Goal: Task Accomplishment & Management: Manage account settings

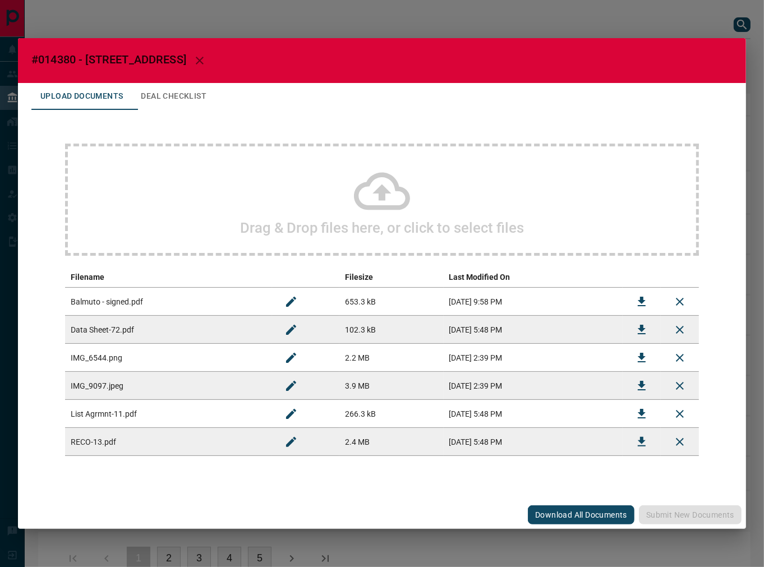
click at [71, 62] on span "#014380 - [STREET_ADDRESS]" at bounding box center [108, 59] width 155 height 13
copy span "014380"
click at [166, 94] on button "Deal Checklist" at bounding box center [174, 96] width 84 height 27
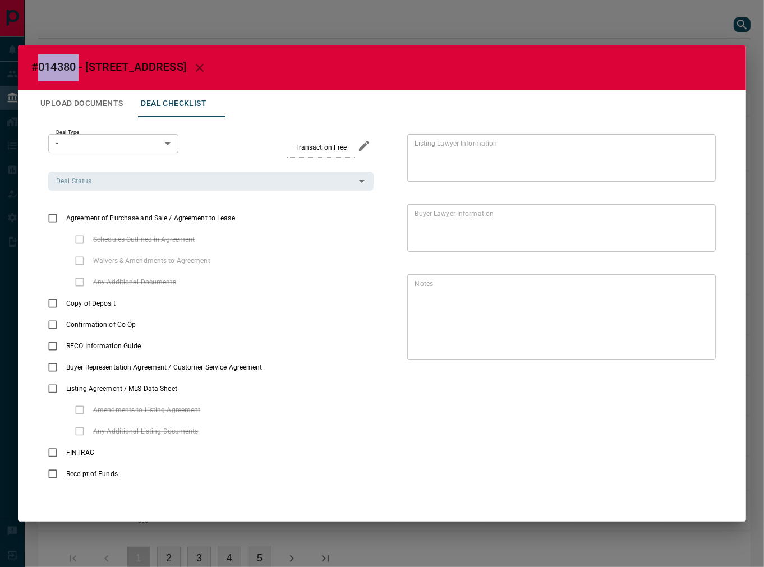
click at [115, 112] on button "Upload Documents" at bounding box center [81, 103] width 100 height 27
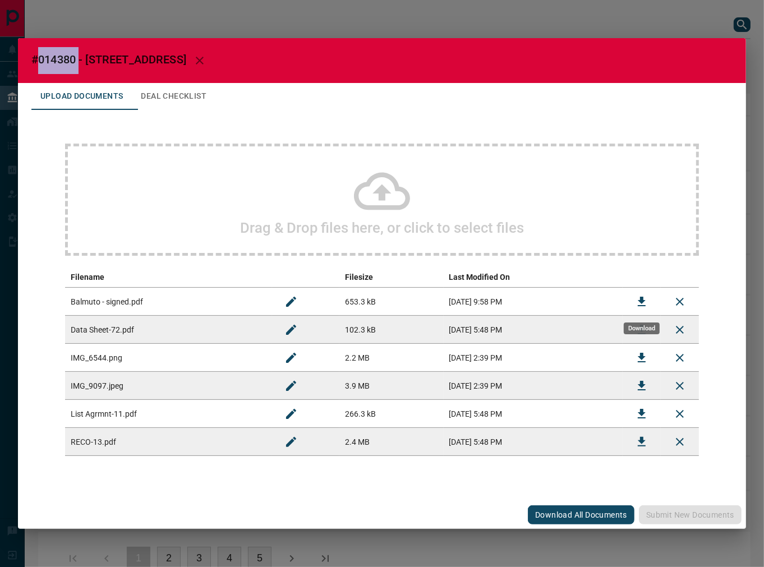
click at [640, 304] on icon "Download" at bounding box center [641, 301] width 13 height 13
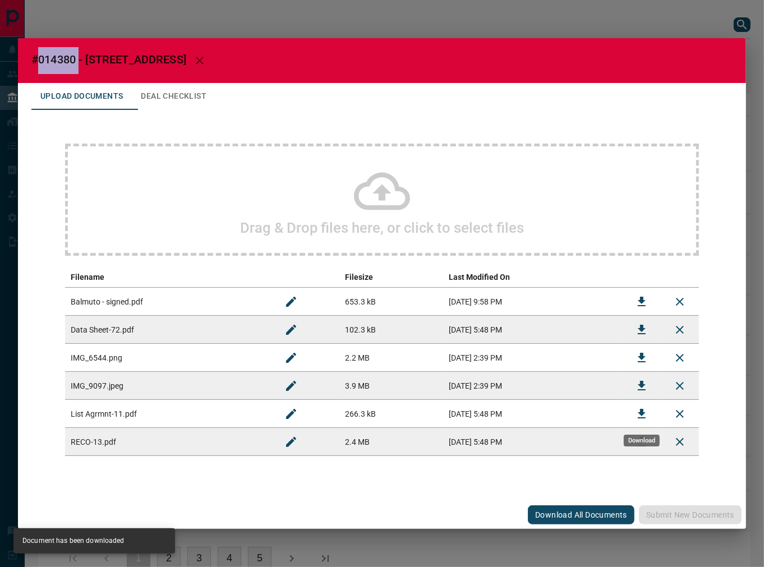
click at [635, 417] on icon "Download" at bounding box center [641, 413] width 13 height 13
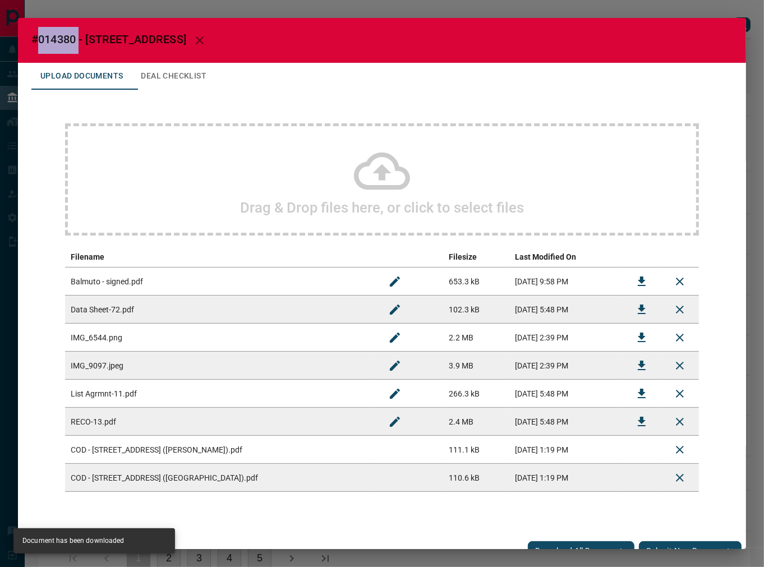
click at [190, 76] on button "Deal Checklist" at bounding box center [174, 76] width 84 height 27
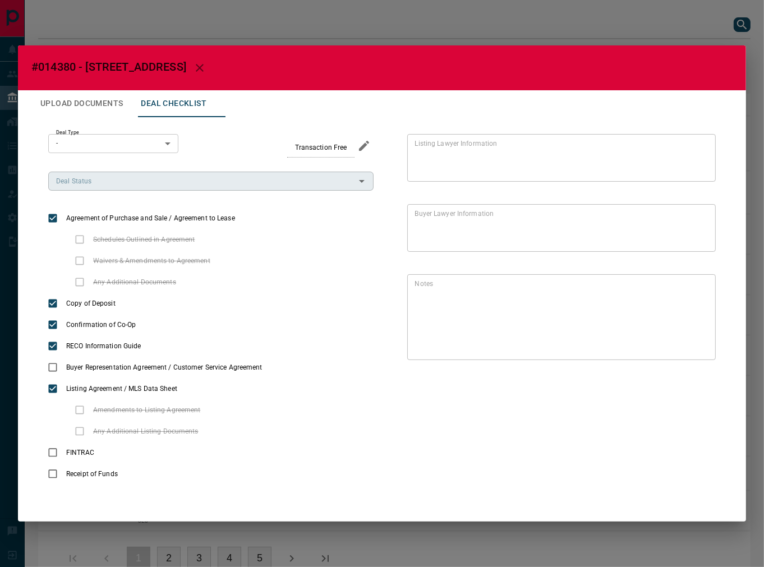
click at [102, 177] on input "Deal Status" at bounding box center [202, 181] width 300 height 12
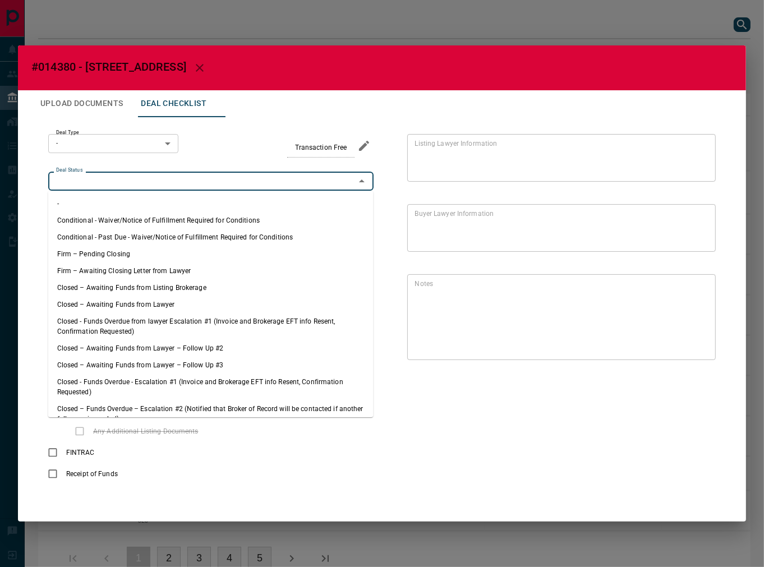
click at [121, 250] on li "Firm – Pending Closing" at bounding box center [210, 254] width 325 height 17
type input "**********"
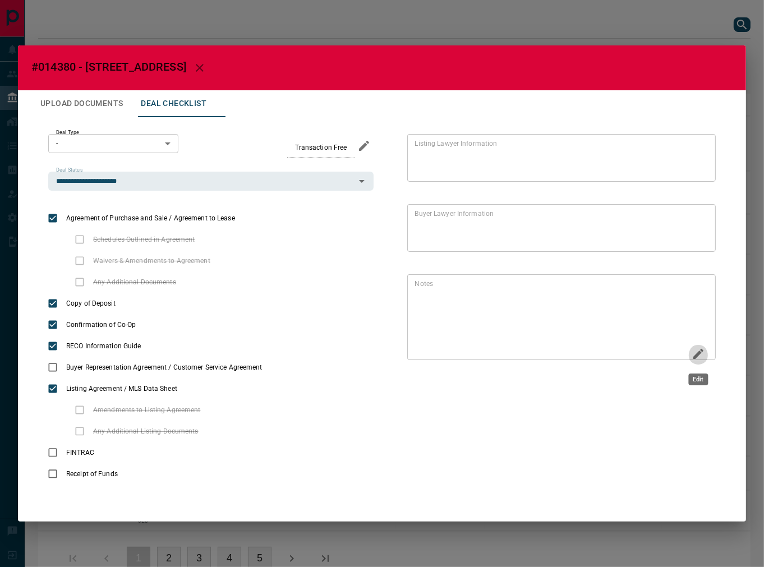
click at [692, 353] on icon "Edit" at bounding box center [698, 353] width 13 height 13
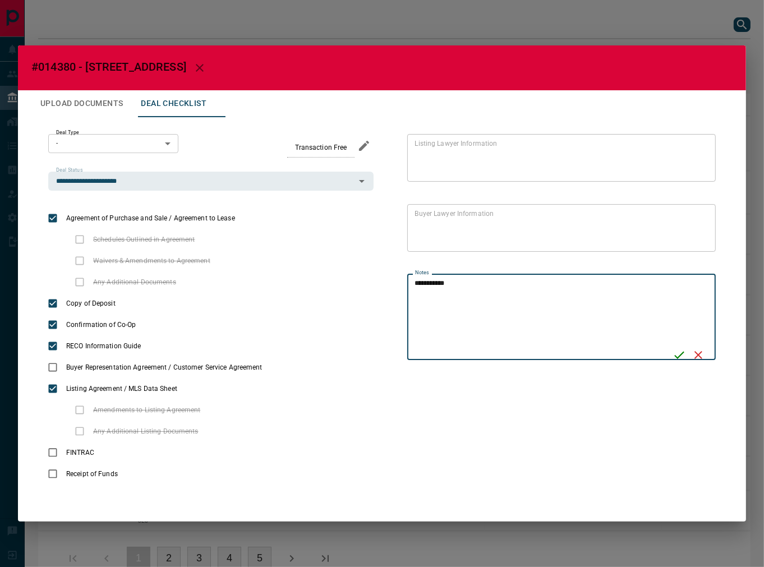
type textarea "**********"
click at [664, 357] on div "**********" at bounding box center [561, 317] width 308 height 86
click at [679, 354] on icon "Save" at bounding box center [678, 354] width 13 height 13
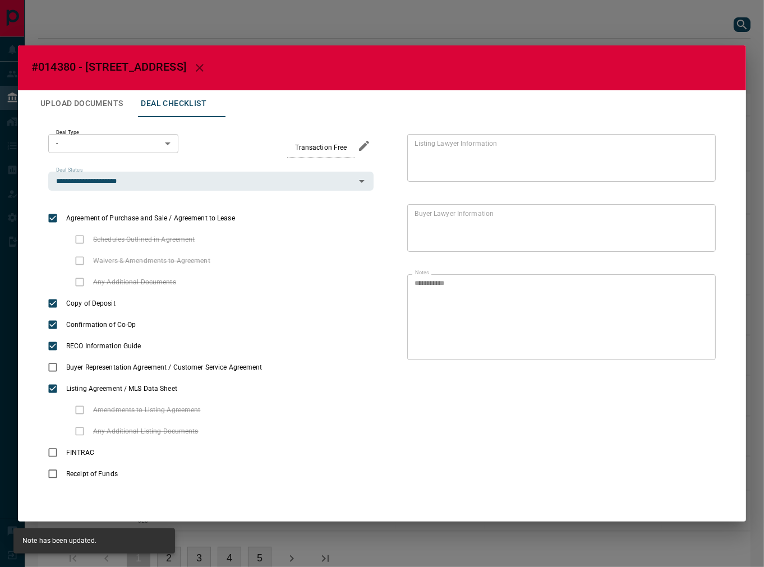
click at [103, 108] on button "Upload Documents" at bounding box center [81, 103] width 100 height 27
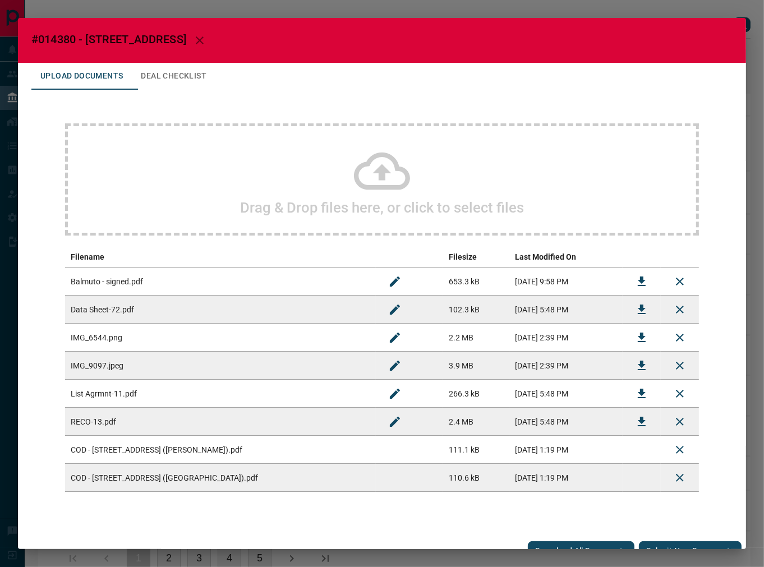
click at [205, 220] on div "Drag & Drop files here, or click to select files" at bounding box center [382, 179] width 634 height 112
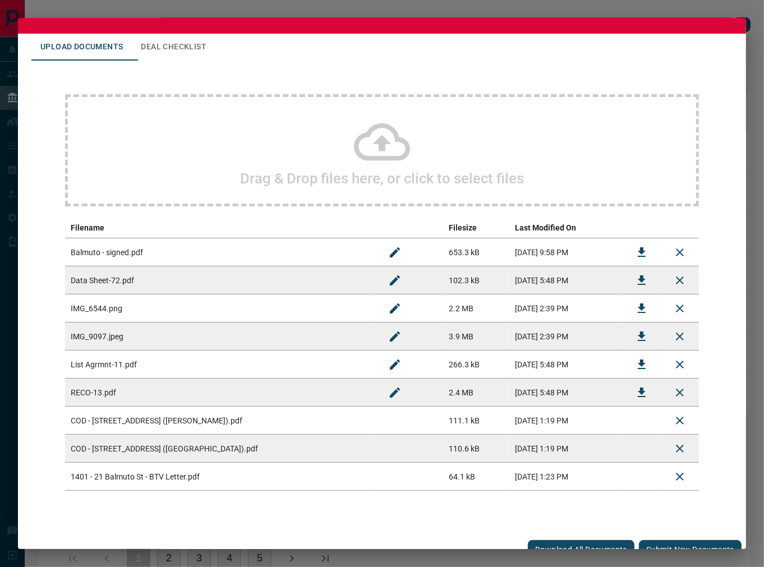
scroll to position [43, 0]
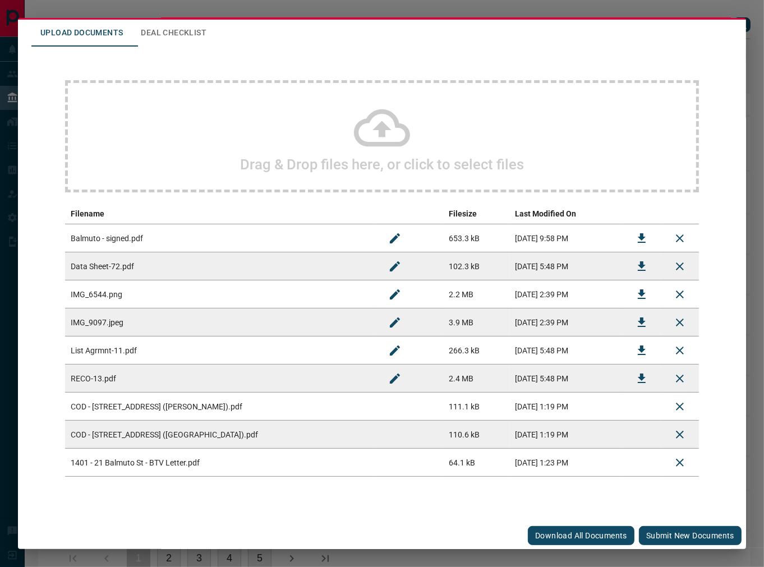
click at [666, 533] on button "Submit new documents" at bounding box center [690, 535] width 103 height 19
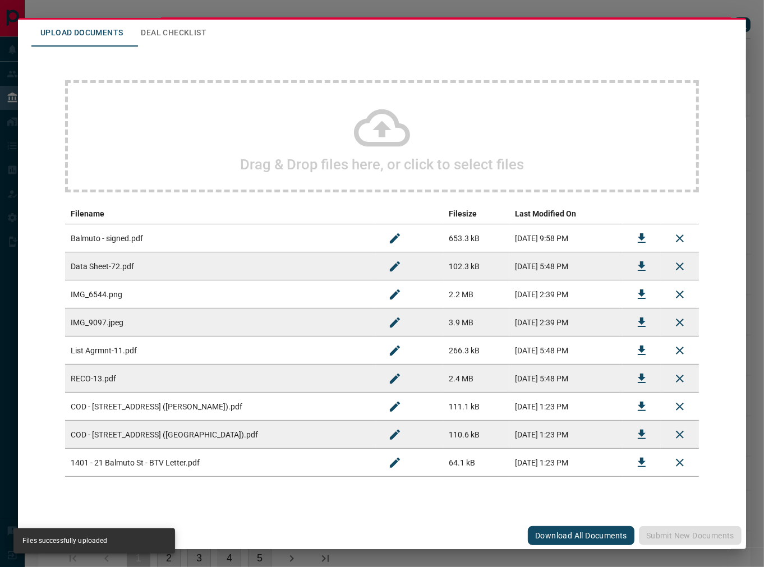
click at [180, 40] on button "Deal Checklist" at bounding box center [174, 33] width 84 height 27
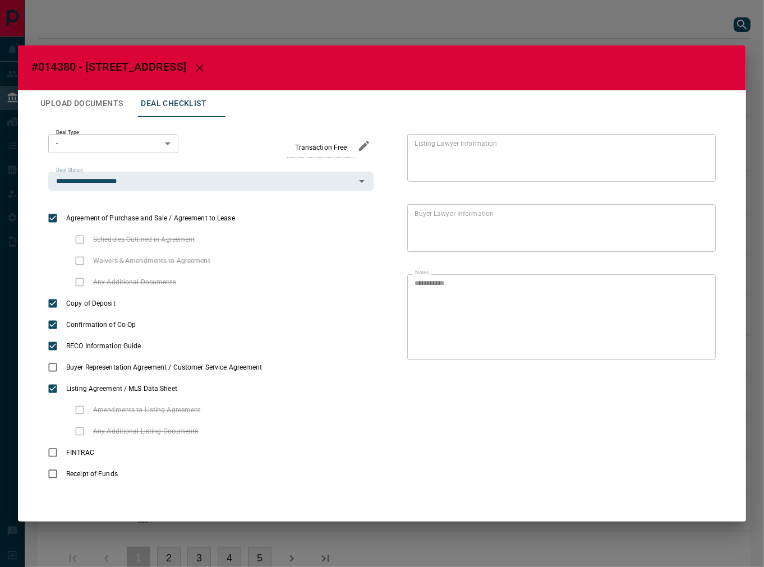
scroll to position [0, 0]
